Goal: Task Accomplishment & Management: Use online tool/utility

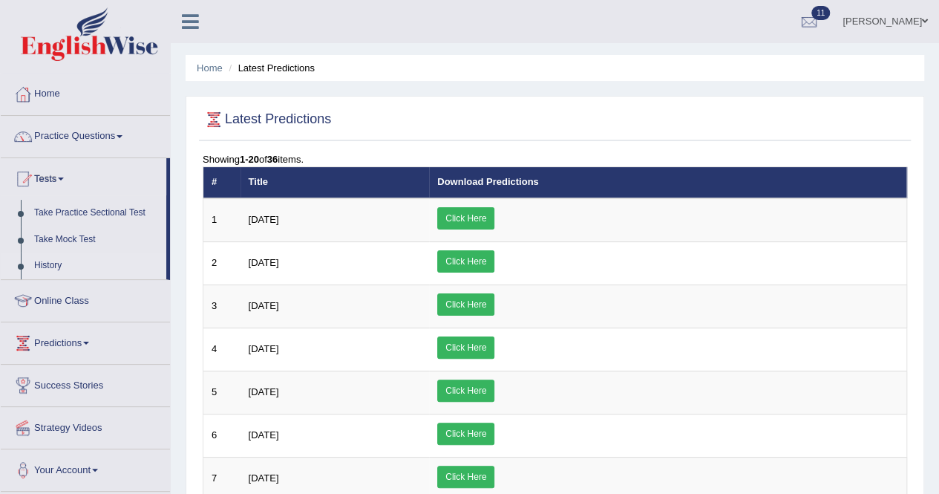
click at [45, 264] on link "History" at bounding box center [96, 265] width 139 height 27
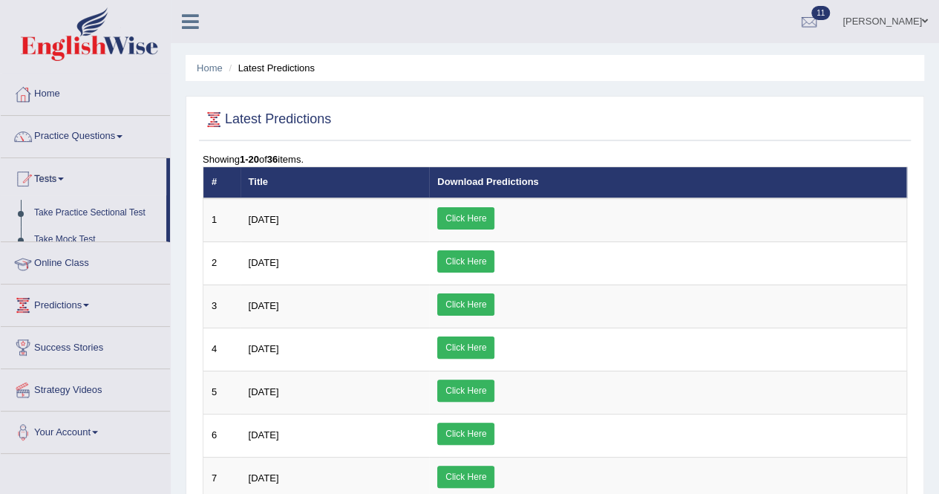
click at [46, 264] on ul "Home Practice Questions Speaking Practice Read Aloud Repeat Sentence Describe I…" at bounding box center [85, 264] width 169 height 380
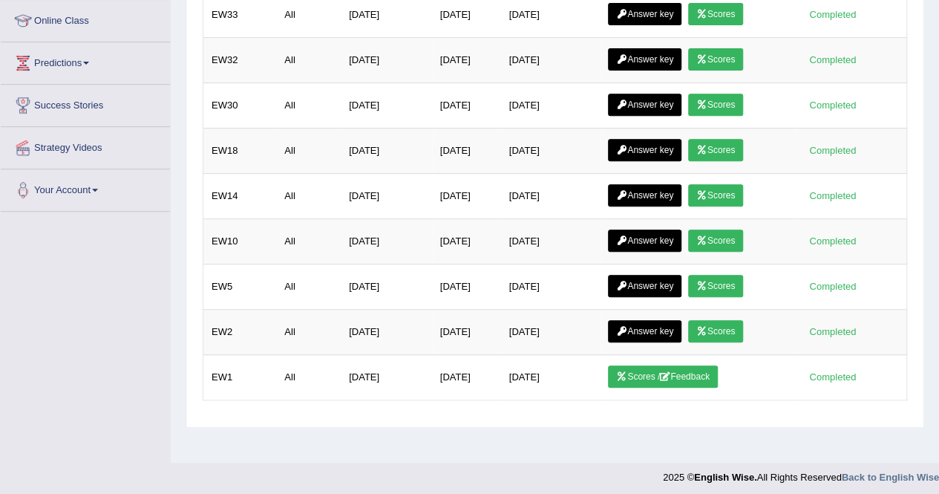
scroll to position [285, 0]
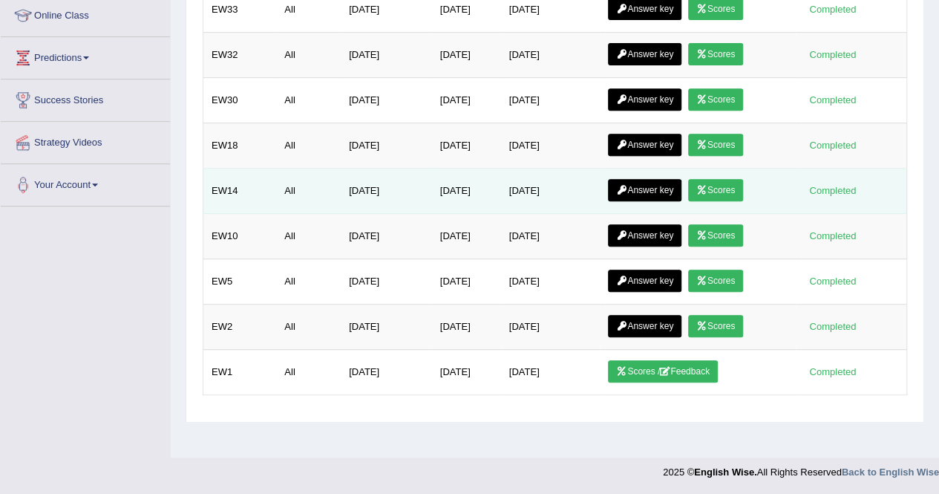
click at [708, 186] on icon at bounding box center [702, 190] width 11 height 9
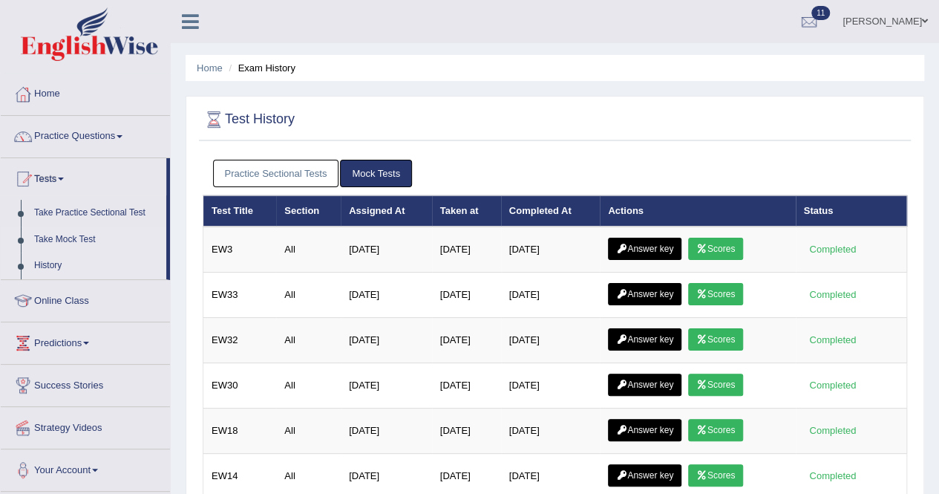
click at [48, 235] on link "Take Mock Test" at bounding box center [96, 239] width 139 height 27
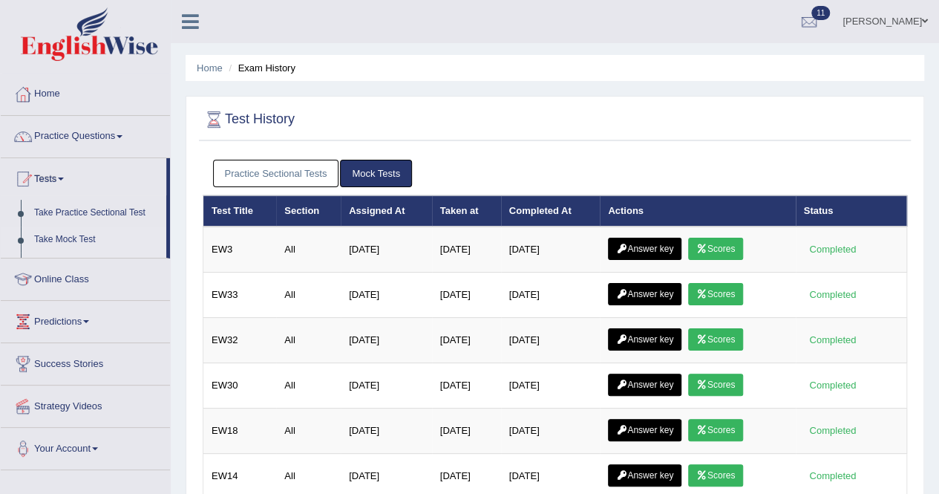
click at [48, 235] on link "Take Mock Test" at bounding box center [96, 239] width 139 height 27
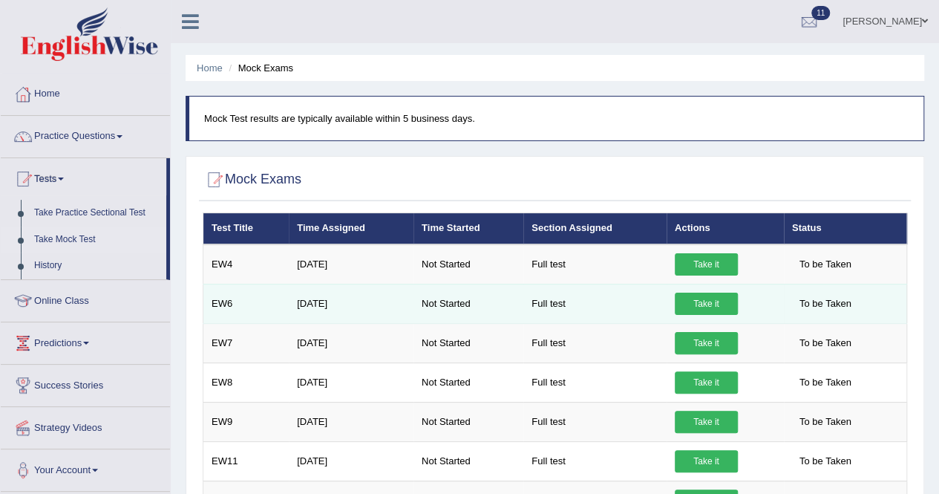
click at [720, 293] on link "Take it" at bounding box center [706, 304] width 63 height 22
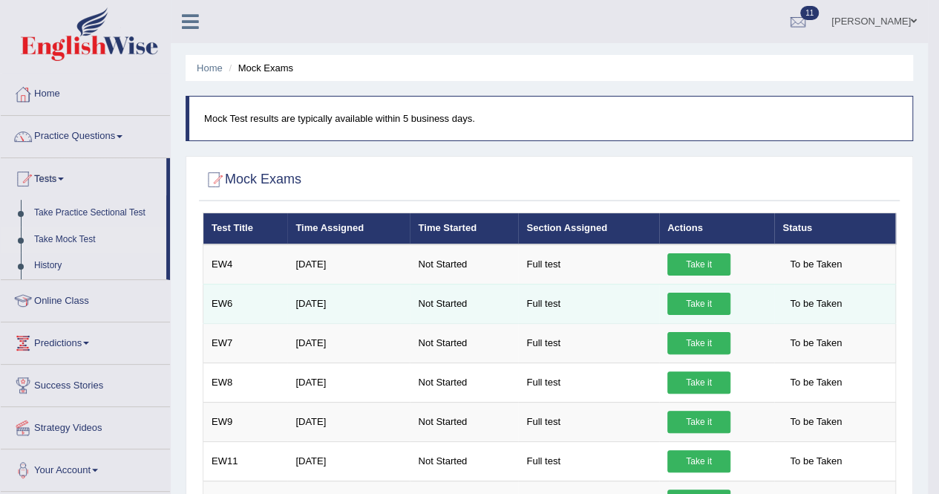
click at [721, 298] on link "Take it" at bounding box center [699, 304] width 63 height 22
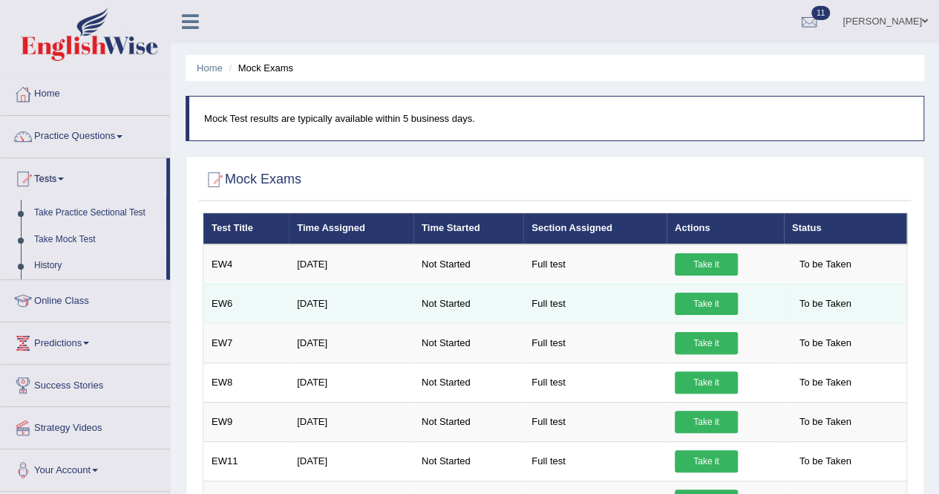
click at [700, 298] on link "Take it" at bounding box center [706, 304] width 63 height 22
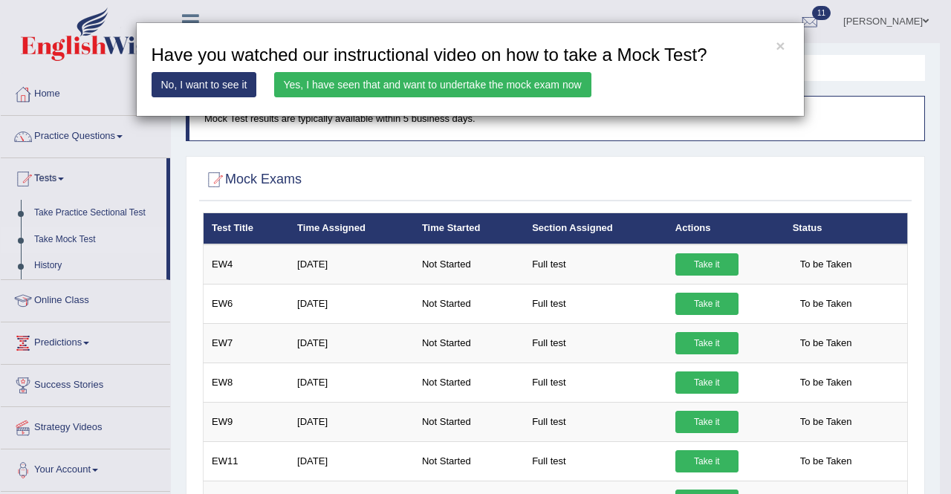
click at [432, 81] on link "Yes, I have seen that and want to undertake the mock exam now" at bounding box center [432, 84] width 317 height 25
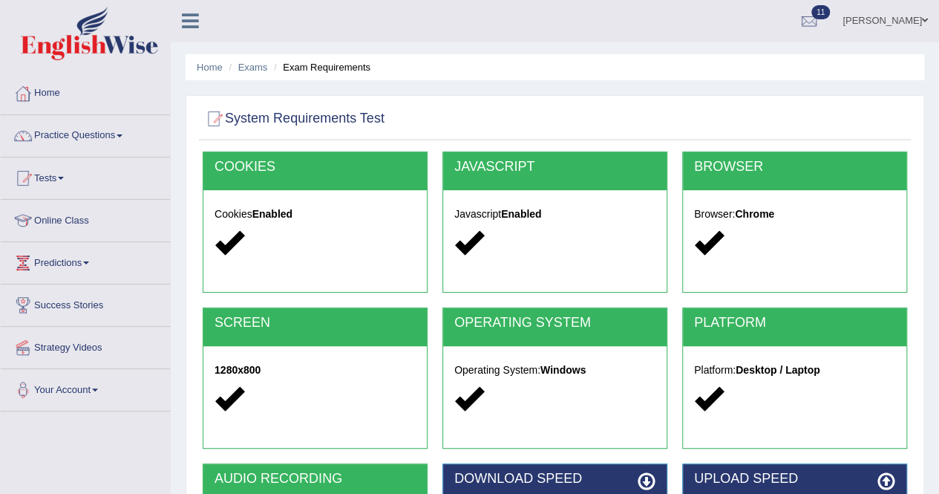
scroll to position [149, 0]
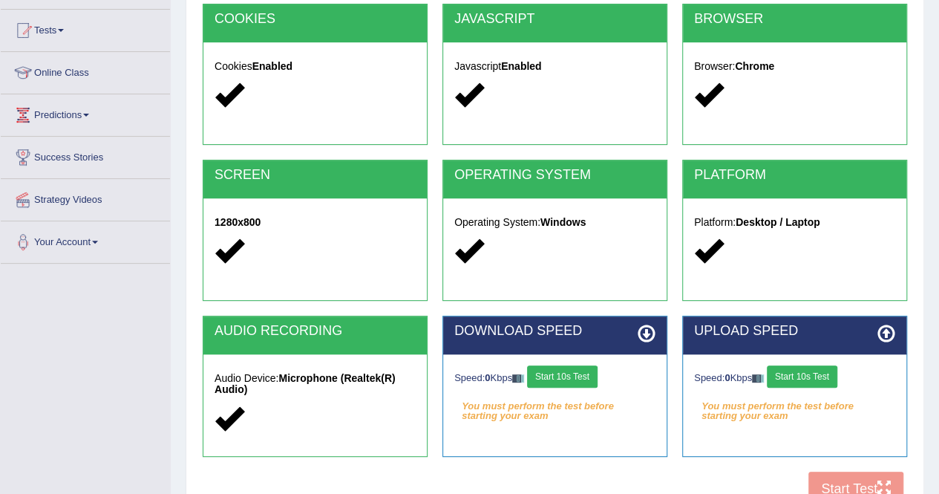
click at [589, 373] on button "Start 10s Test" at bounding box center [562, 376] width 71 height 22
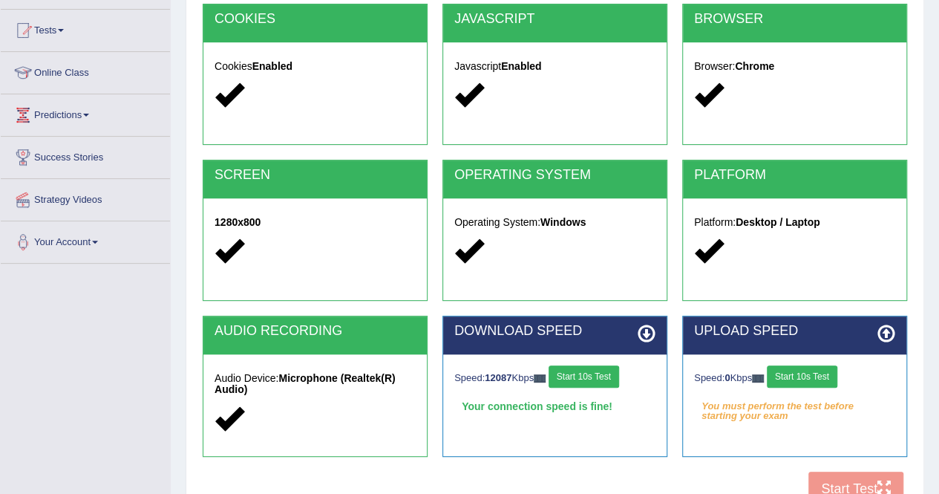
click at [823, 381] on button "Start 10s Test" at bounding box center [802, 376] width 71 height 22
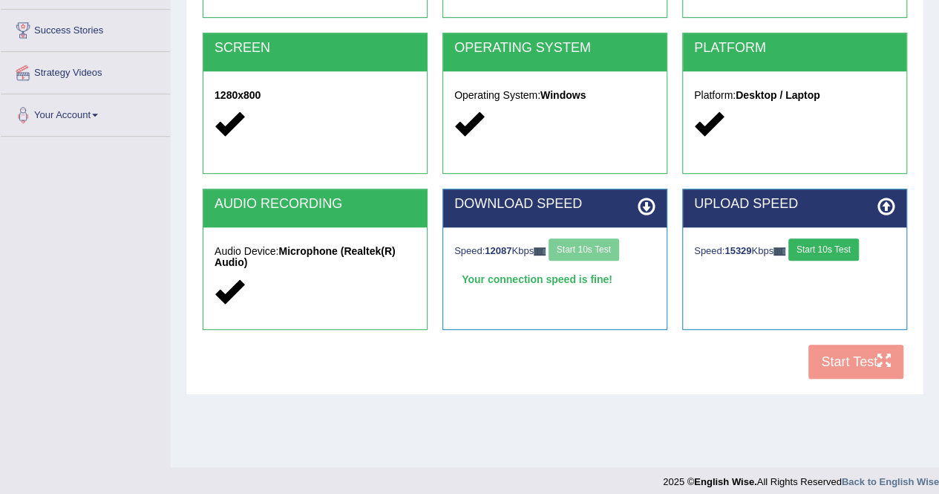
scroll to position [285, 0]
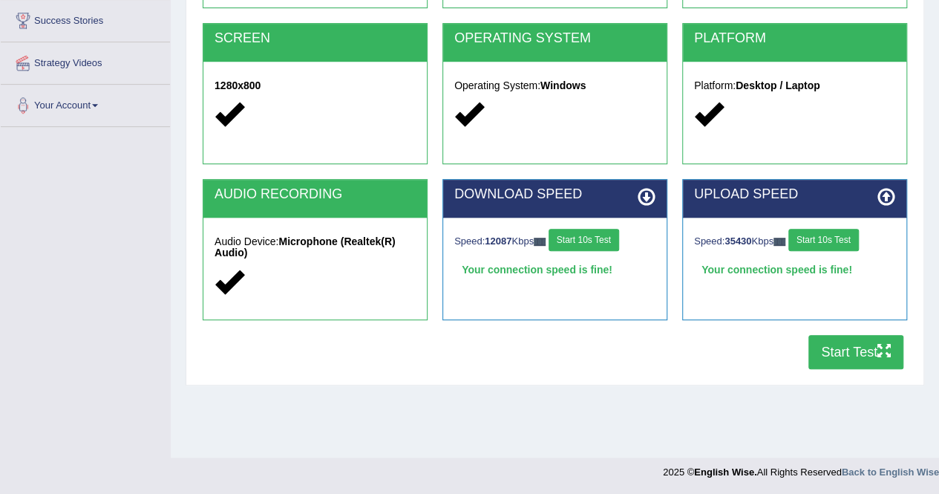
click at [847, 347] on button "Start Test" at bounding box center [856, 352] width 95 height 34
